Goal: Find specific page/section: Find specific page/section

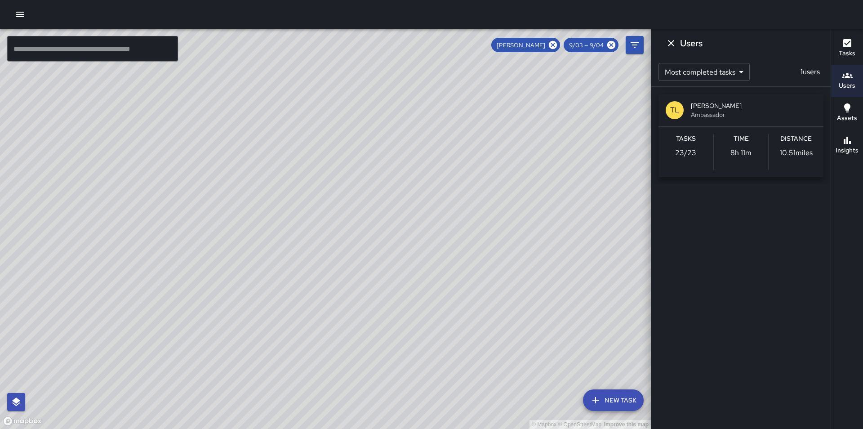
scroll to position [9, 0]
click at [553, 45] on icon at bounding box center [553, 45] width 8 height 8
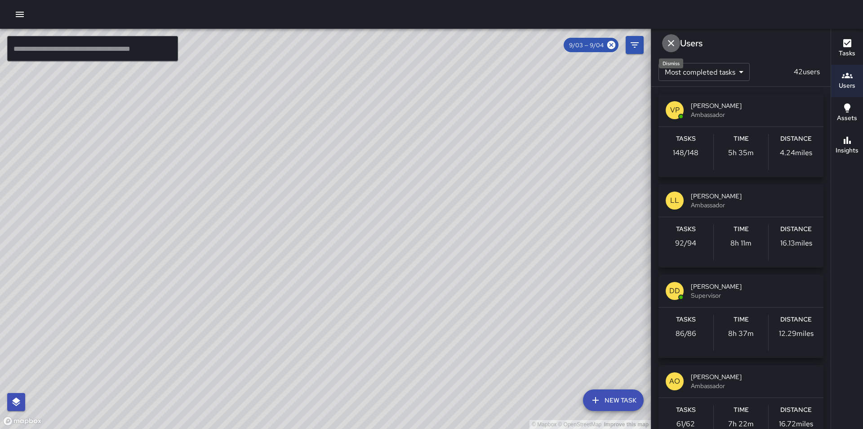
click at [672, 45] on icon "Dismiss" at bounding box center [671, 43] width 11 height 11
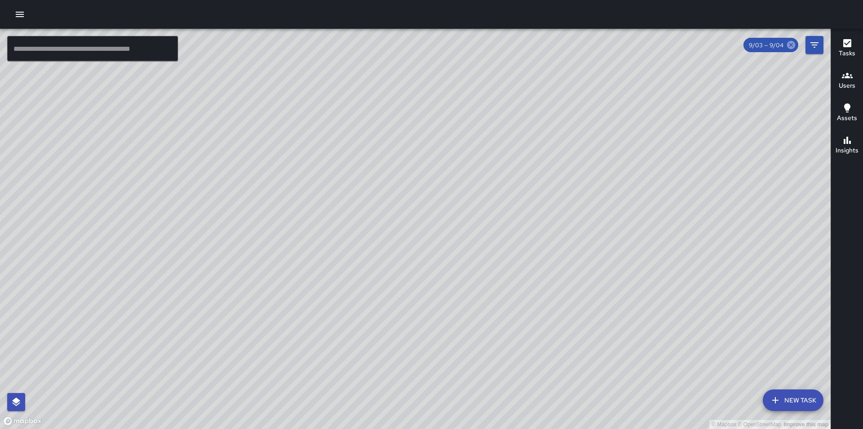
click at [791, 48] on icon at bounding box center [791, 45] width 8 height 8
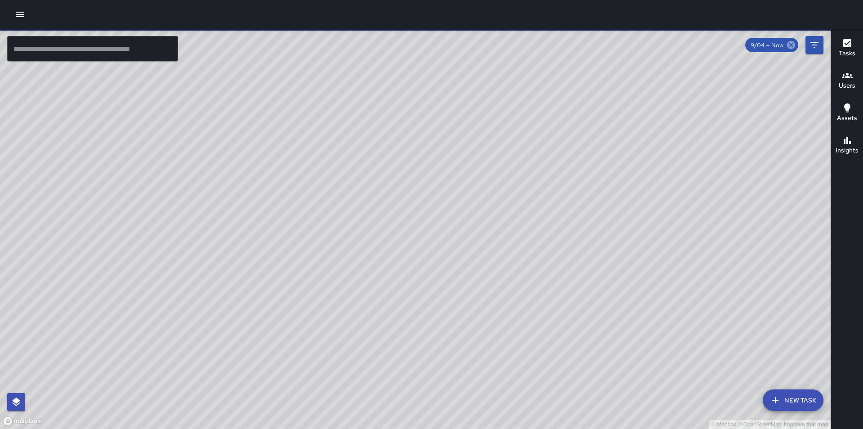
scroll to position [0, 0]
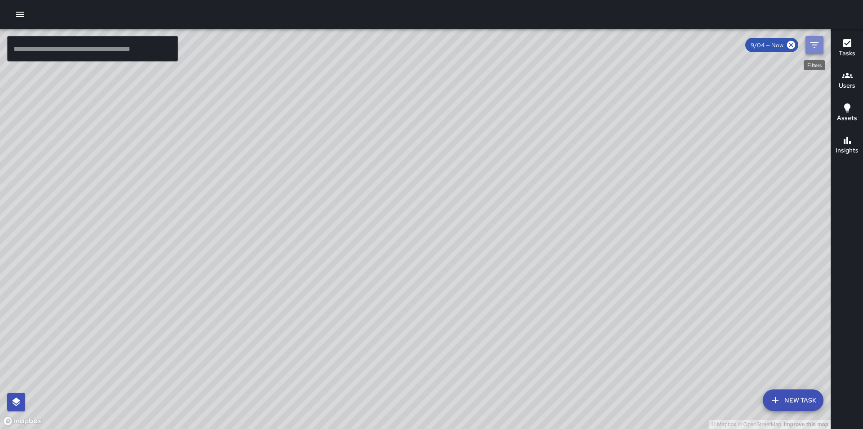
click at [817, 47] on icon "Filters" at bounding box center [814, 45] width 11 height 11
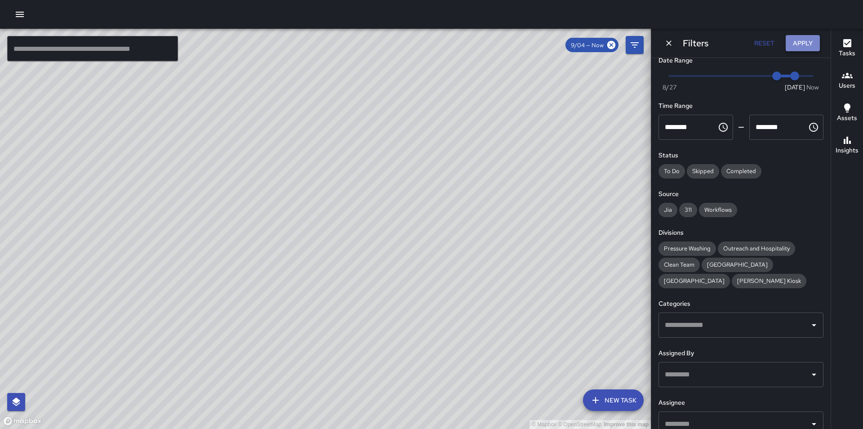
click at [807, 45] on button "Apply" at bounding box center [803, 43] width 34 height 17
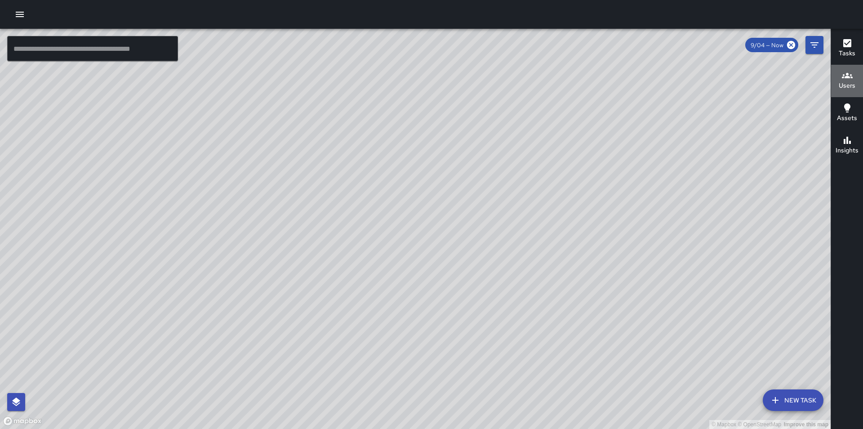
click at [852, 84] on h6 "Users" at bounding box center [847, 86] width 17 height 10
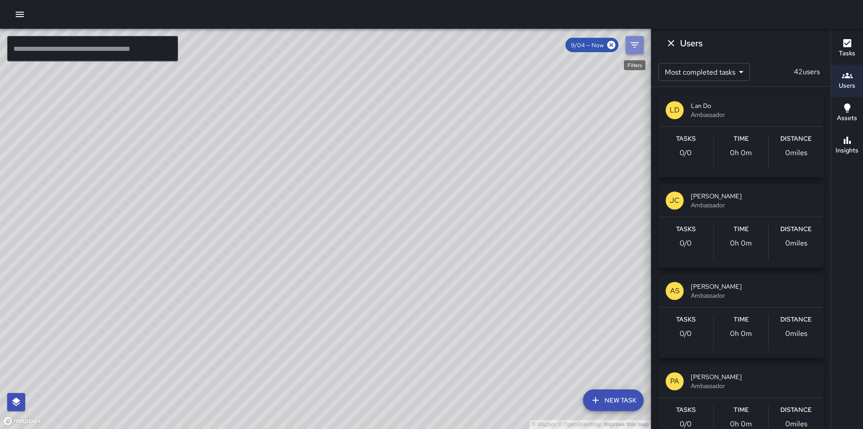
click at [642, 38] on button "Filters" at bounding box center [635, 45] width 18 height 18
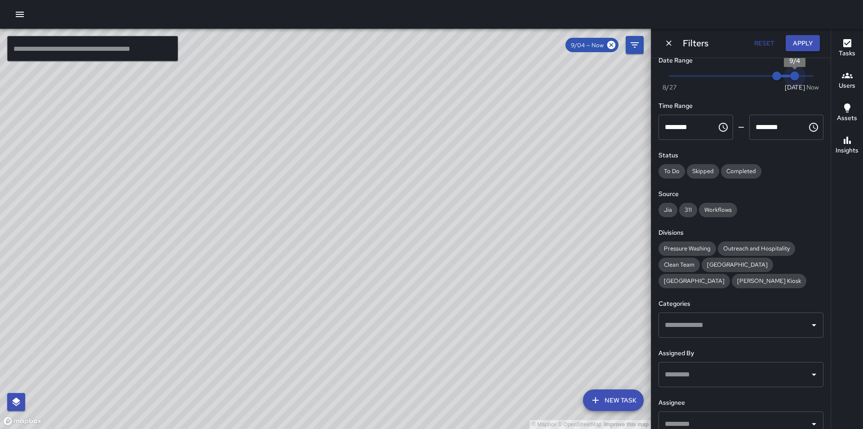
type input "*"
drag, startPoint x: 789, startPoint y: 79, endPoint x: 813, endPoint y: 75, distance: 25.0
click at [813, 75] on span "6:26 am" at bounding box center [812, 75] width 9 height 9
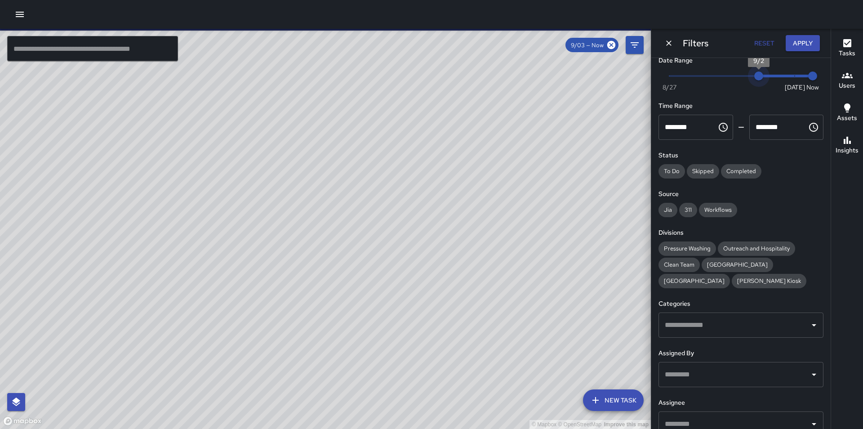
type input "*"
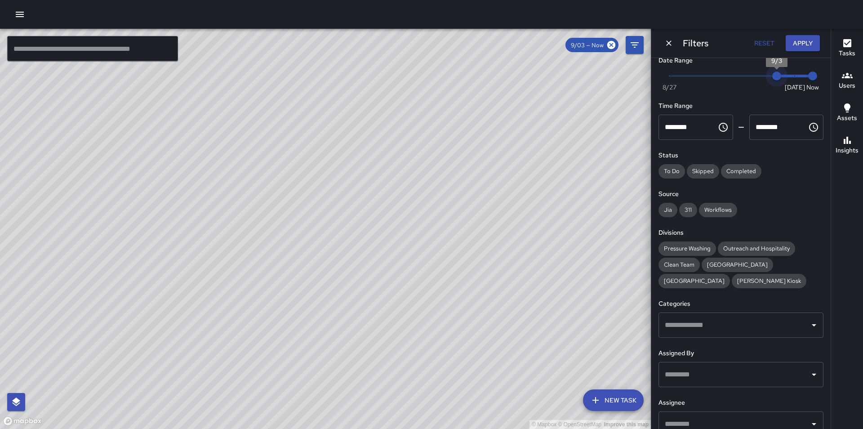
drag, startPoint x: 772, startPoint y: 78, endPoint x: 763, endPoint y: 78, distance: 9.0
click at [772, 78] on span "9/3" at bounding box center [776, 75] width 9 height 9
type input "*"
drag, startPoint x: 808, startPoint y: 78, endPoint x: 793, endPoint y: 80, distance: 14.6
click at [793, 80] on span "9/4" at bounding box center [794, 75] width 9 height 9
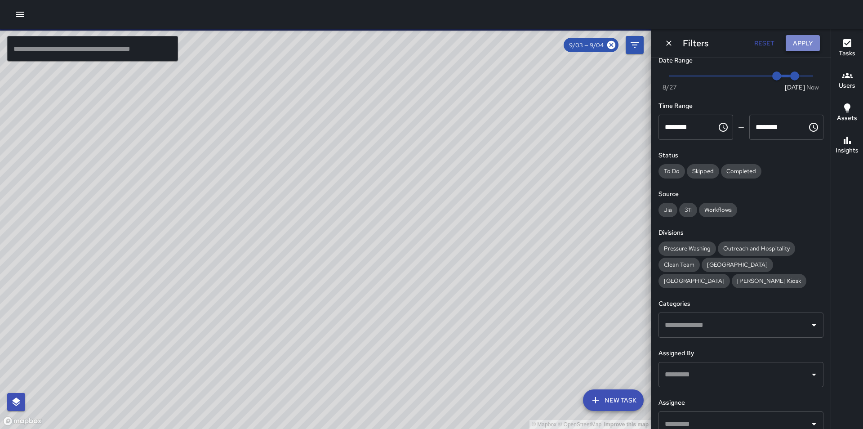
click at [814, 40] on button "Apply" at bounding box center [803, 43] width 34 height 17
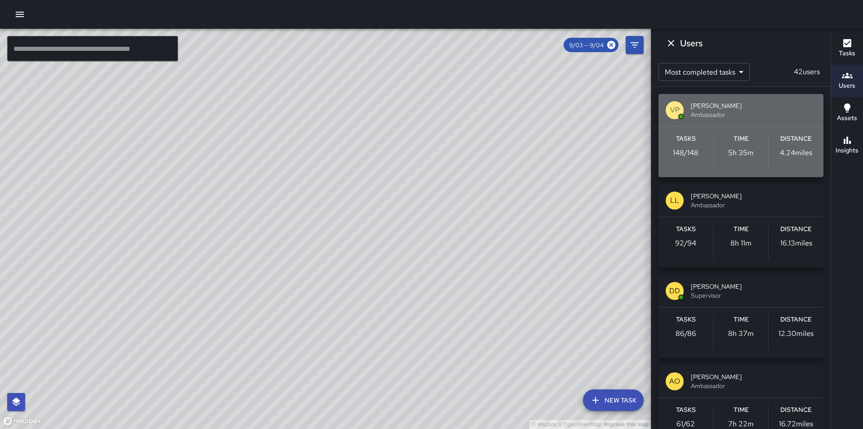
click at [745, 105] on span "[PERSON_NAME]" at bounding box center [753, 105] width 125 height 9
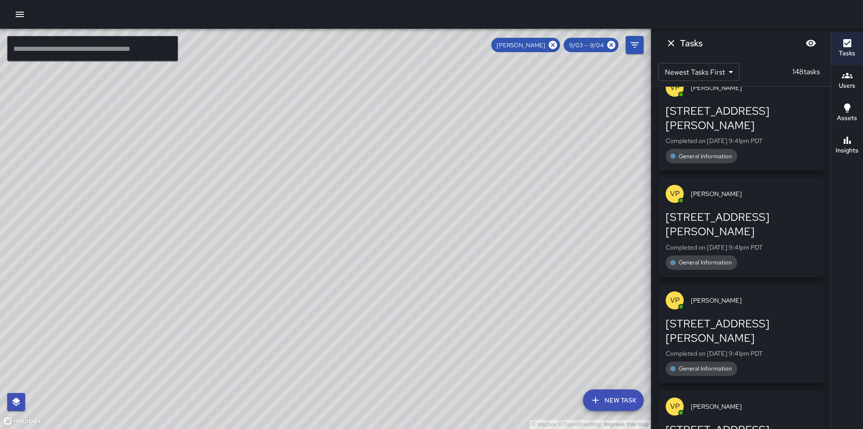
scroll to position [1007, 0]
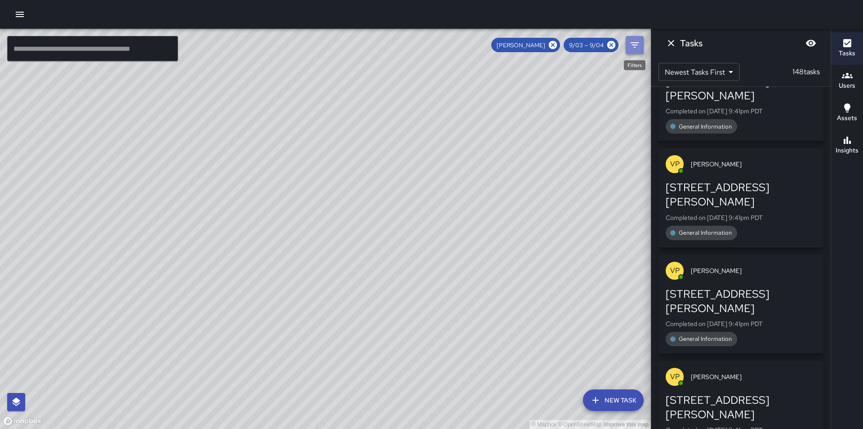
click at [634, 44] on icon "Filters" at bounding box center [634, 45] width 11 height 11
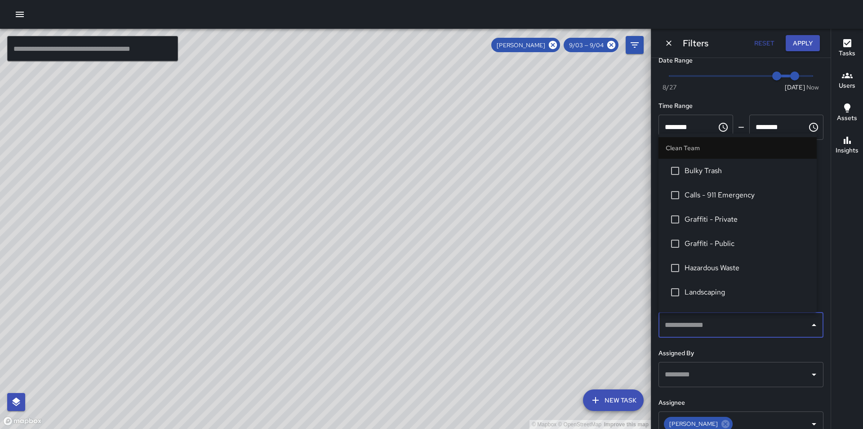
click at [720, 325] on input "text" at bounding box center [734, 325] width 143 height 17
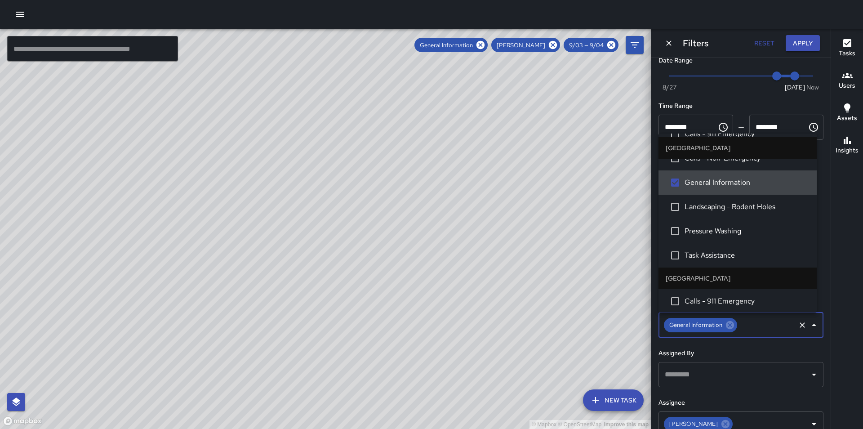
scroll to position [0, 0]
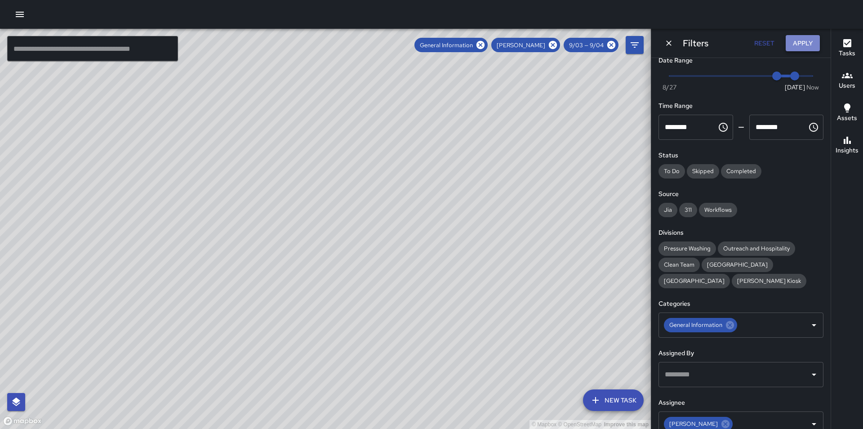
click at [803, 40] on button "Apply" at bounding box center [803, 43] width 34 height 17
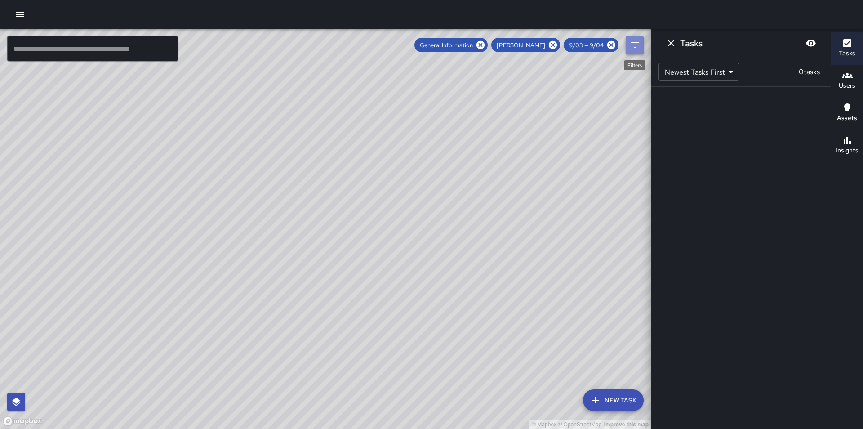
click at [634, 42] on icon "Filters" at bounding box center [634, 45] width 11 height 11
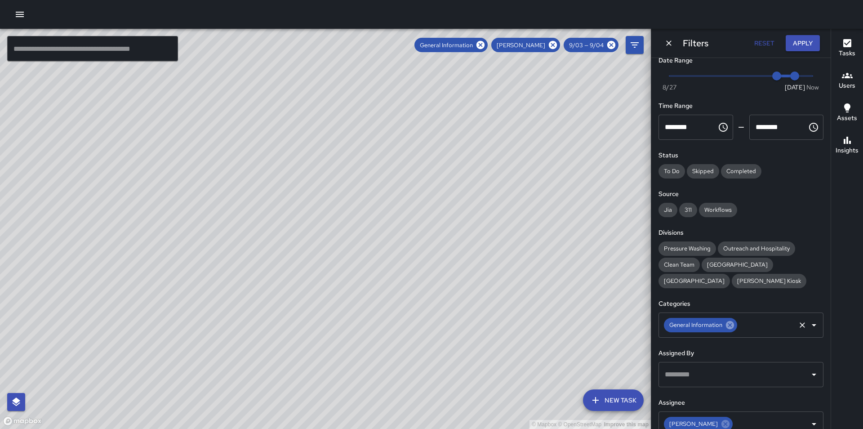
click at [730, 324] on icon at bounding box center [730, 325] width 8 height 8
click at [810, 326] on icon "Open" at bounding box center [814, 325] width 11 height 11
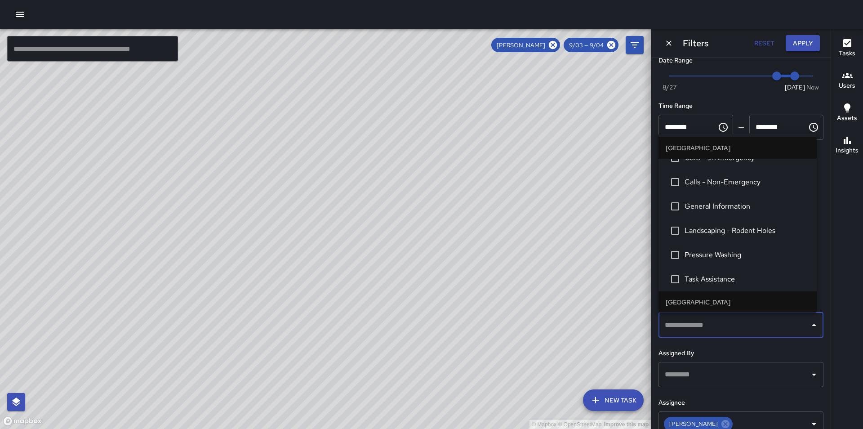
scroll to position [1083, 0]
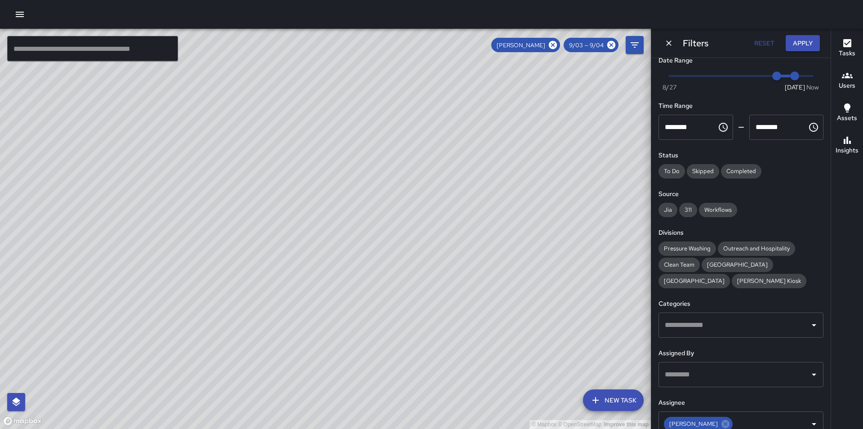
click at [818, 271] on div "Date Range Now [DATE] 9/3 9/4 Time Range ******** ​ ******** ​ Status To Do Ski…" at bounding box center [741, 243] width 179 height 371
click at [811, 329] on icon "Open" at bounding box center [814, 325] width 11 height 11
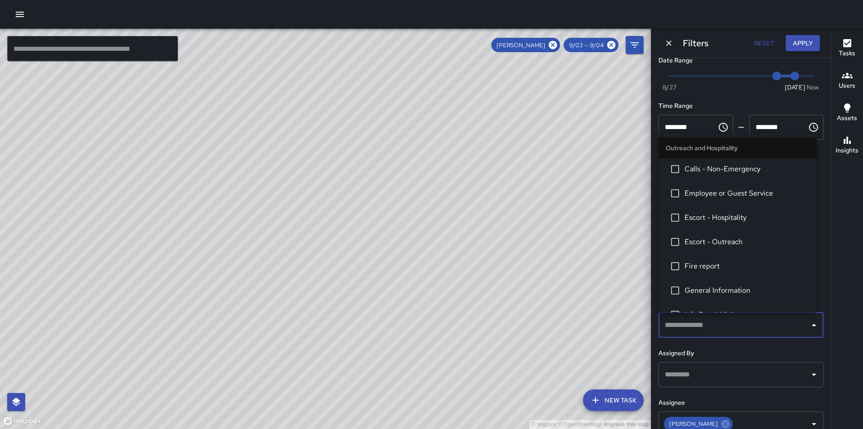
scroll to position [587, 0]
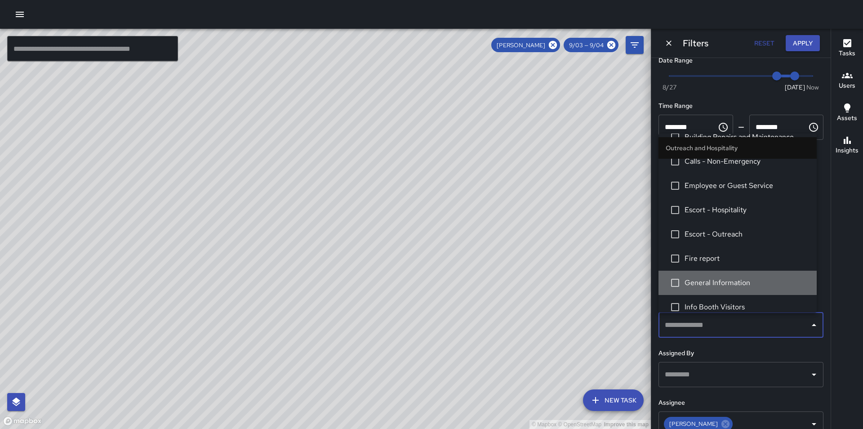
click at [748, 279] on span "General Information" at bounding box center [747, 282] width 125 height 11
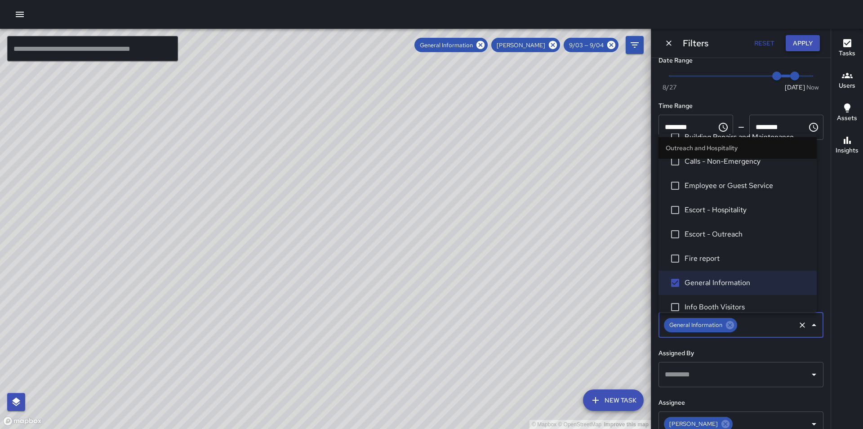
click at [799, 44] on button "Apply" at bounding box center [803, 43] width 34 height 17
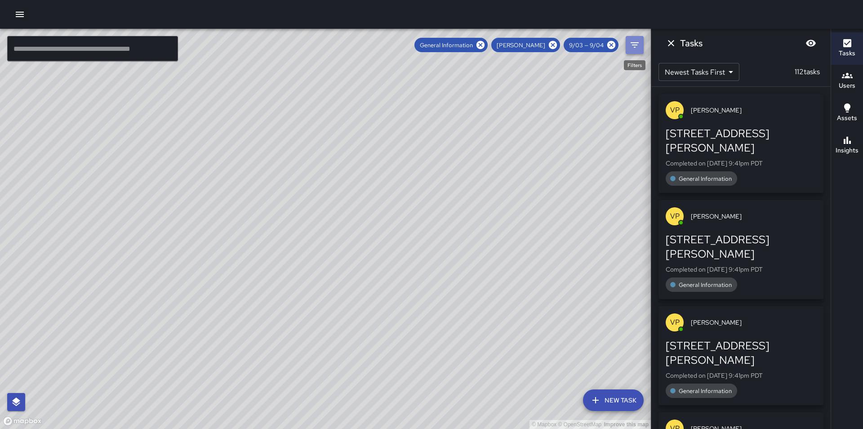
click at [638, 47] on icon "Filters" at bounding box center [634, 45] width 11 height 11
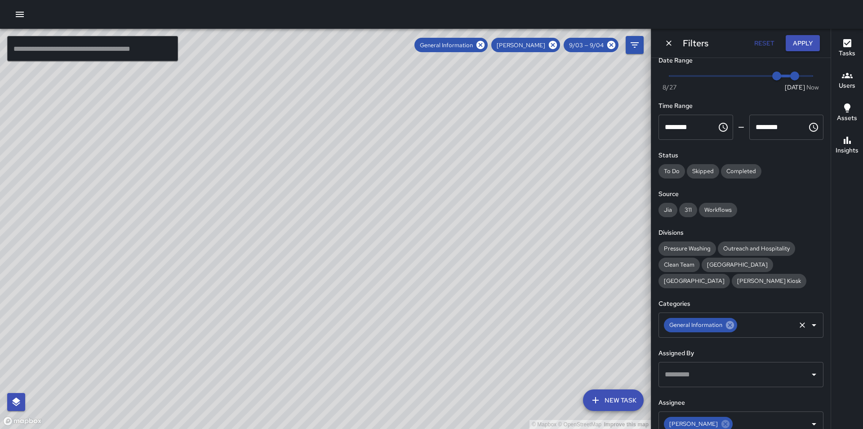
click at [730, 326] on icon at bounding box center [730, 325] width 8 height 8
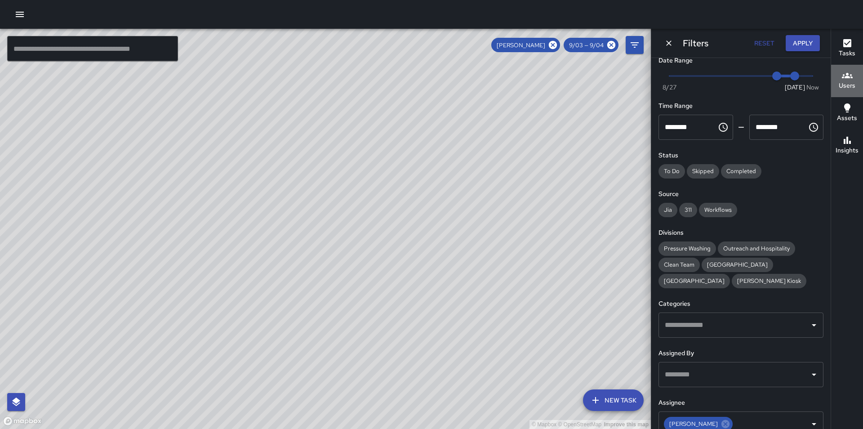
click at [856, 80] on button "Users" at bounding box center [847, 81] width 32 height 32
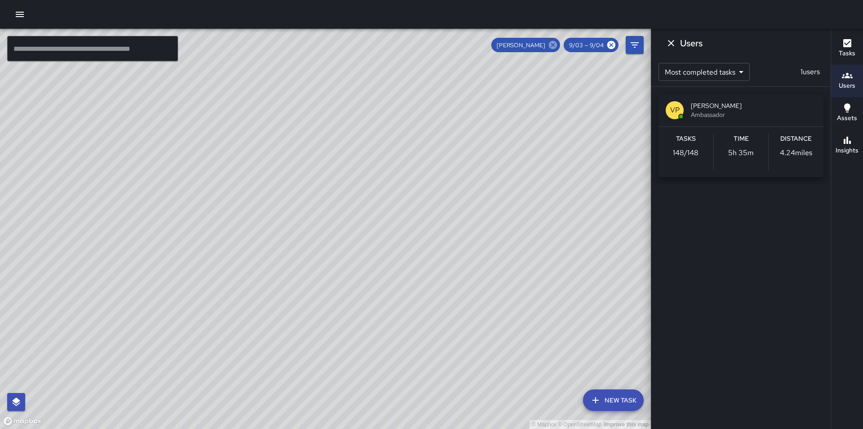
click at [554, 45] on icon at bounding box center [553, 45] width 10 height 10
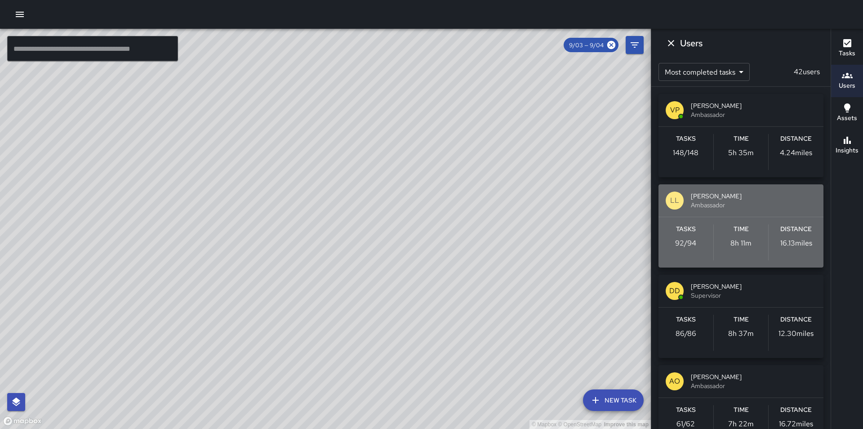
click at [756, 203] on span "Ambassador" at bounding box center [753, 205] width 125 height 9
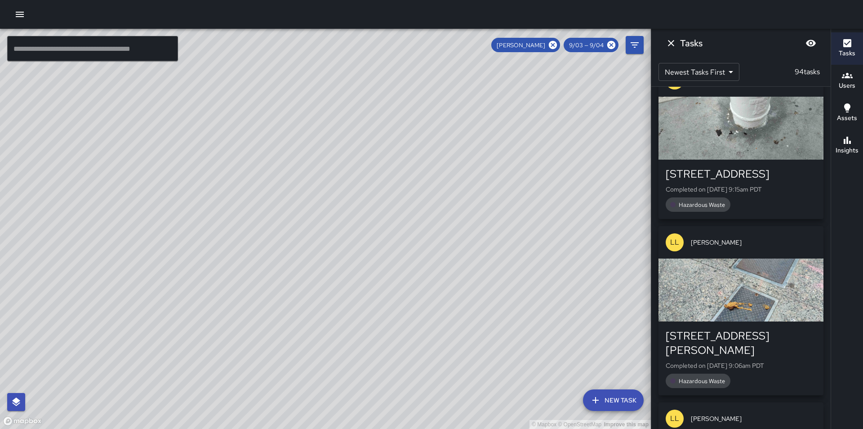
scroll to position [10755, 0]
